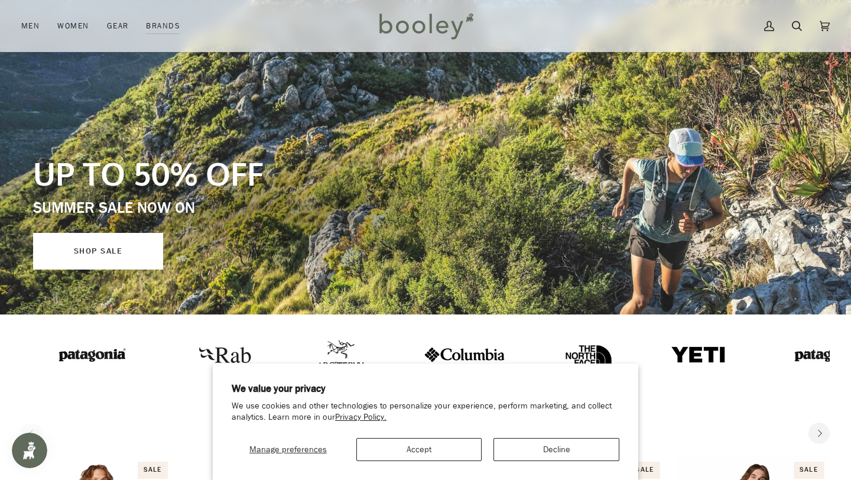
click at [125, 267] on link "SHOP SALE" at bounding box center [98, 251] width 130 height 37
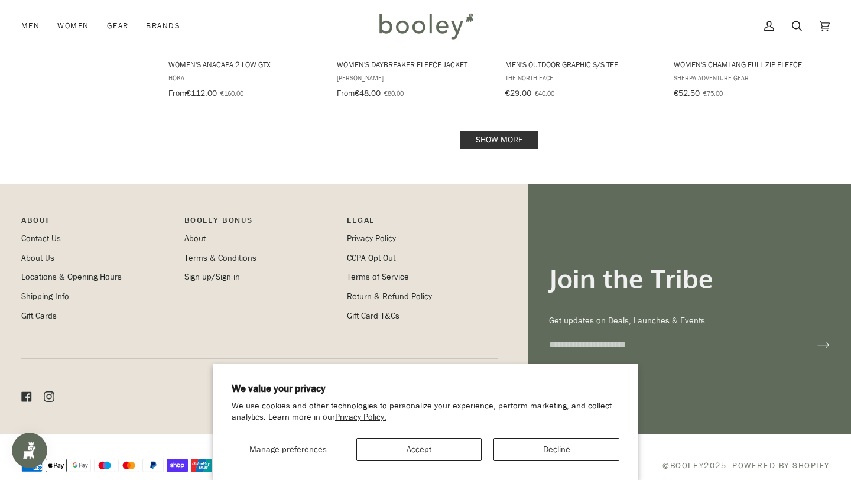
scroll to position [1525, 0]
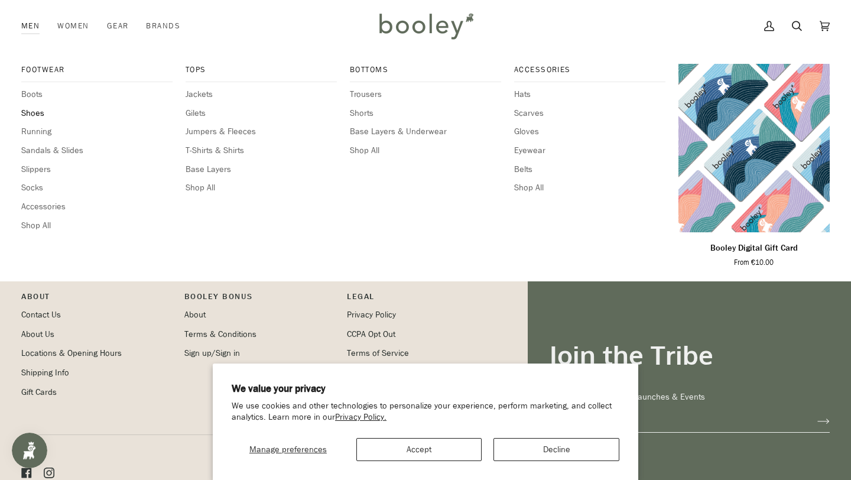
click at [38, 116] on span "Shoes" at bounding box center [96, 113] width 151 height 13
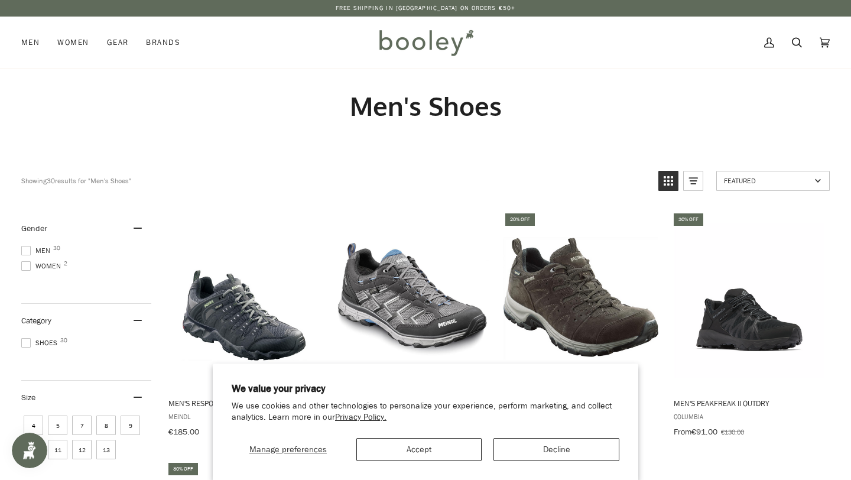
scroll to position [69, 0]
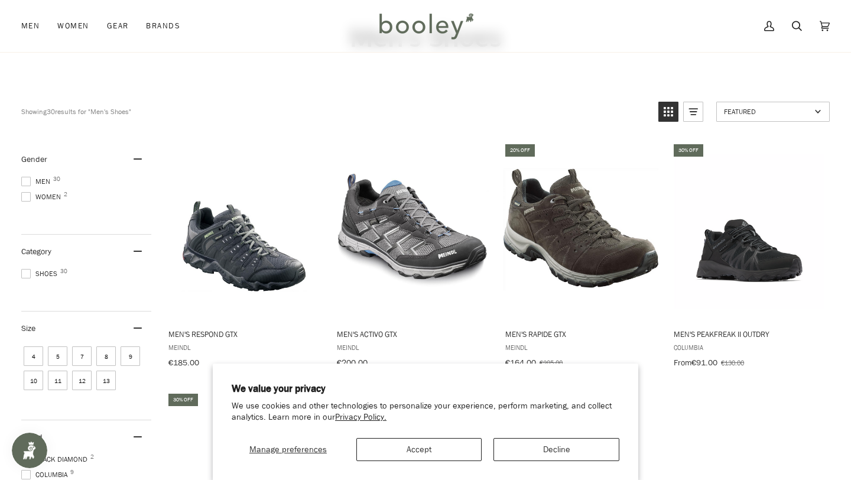
click at [436, 437] on div "Manage preferences Accept Decline" at bounding box center [426, 445] width 388 height 32
click at [441, 444] on button "Accept" at bounding box center [419, 449] width 126 height 23
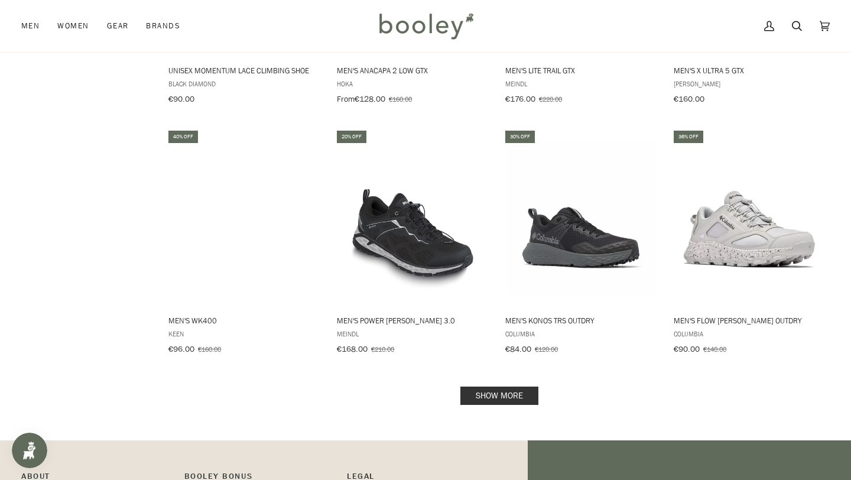
scroll to position [1081, 0]
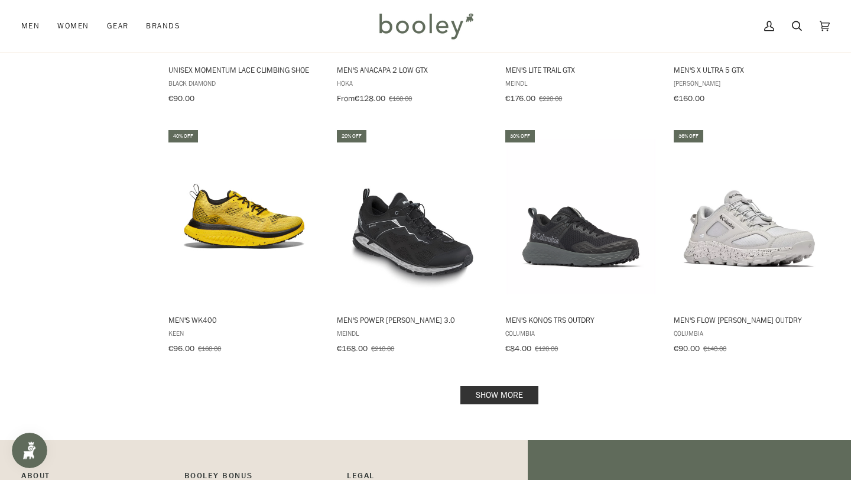
click at [509, 386] on link "Show more" at bounding box center [499, 395] width 78 height 18
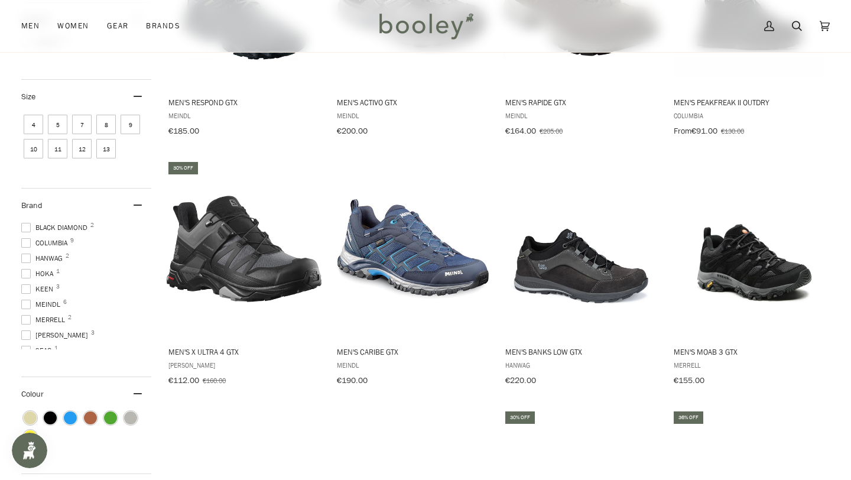
click at [26, 242] on span at bounding box center [25, 242] width 9 height 9
